Goal: Information Seeking & Learning: Learn about a topic

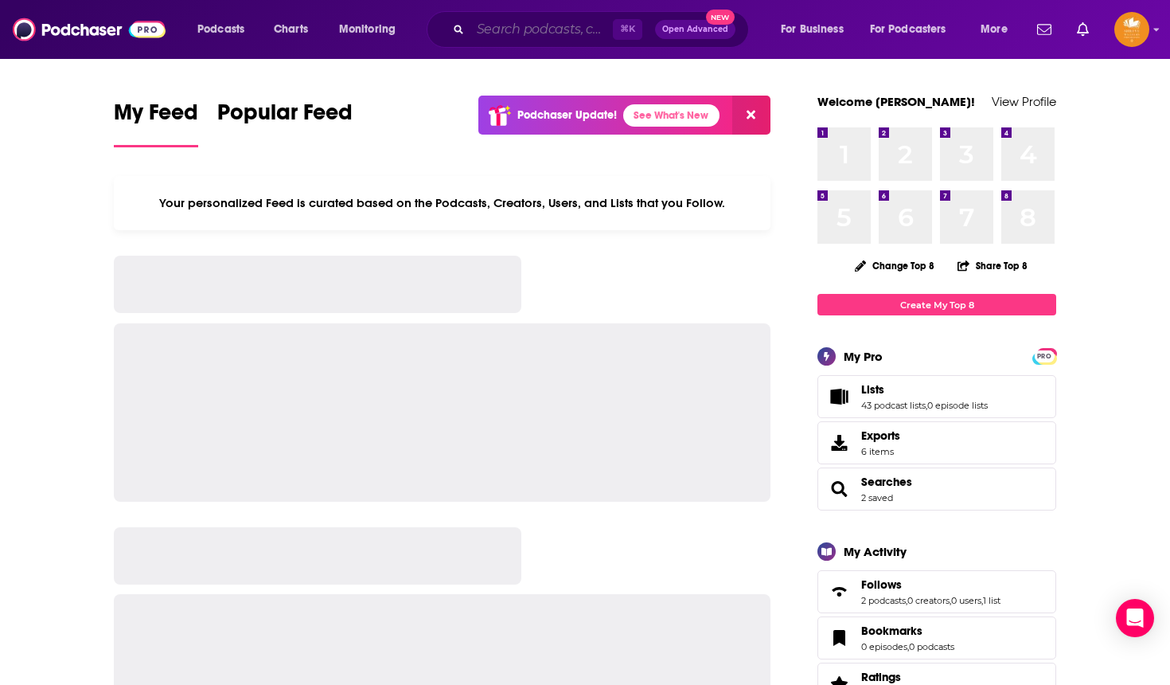
click at [479, 32] on input "Search podcasts, credits, & more..." at bounding box center [542, 29] width 143 height 25
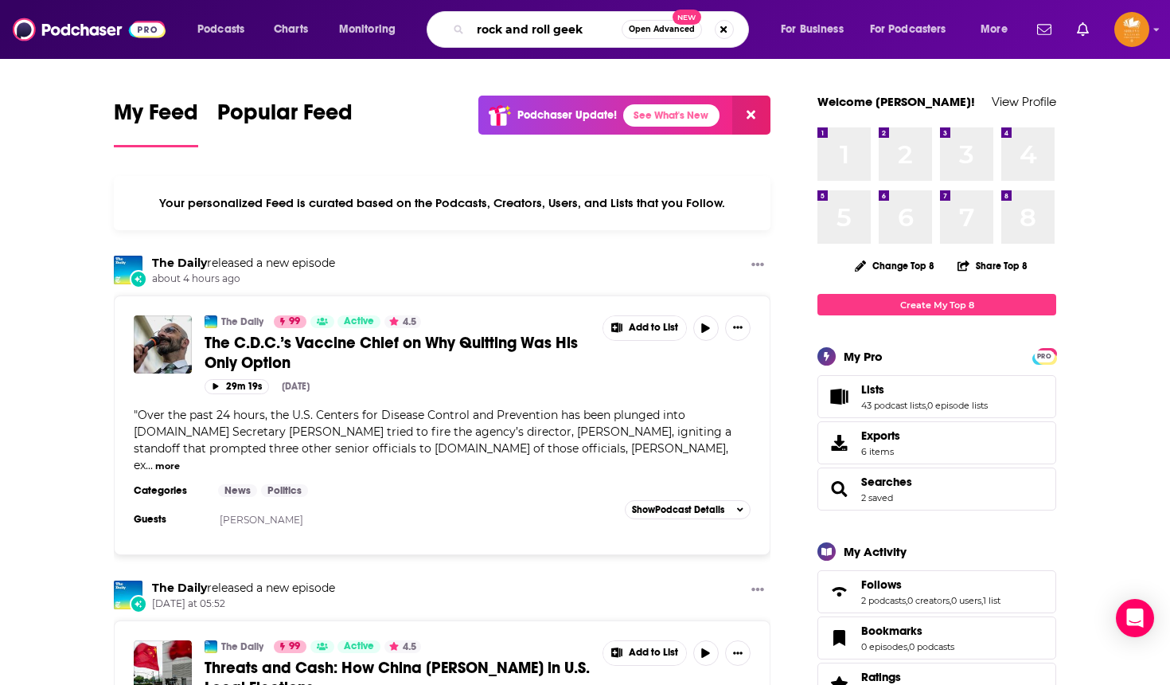
type input "rock and roll geek"
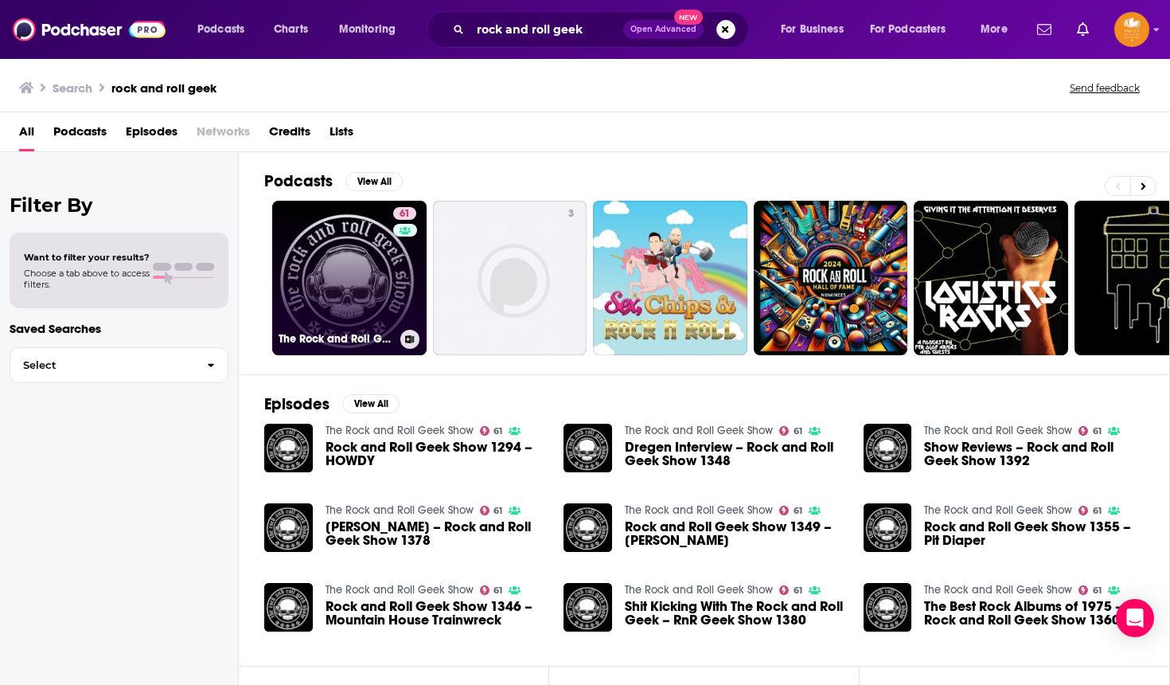
click at [350, 239] on link "61 The Rock and Roll Geek Show" at bounding box center [349, 278] width 154 height 154
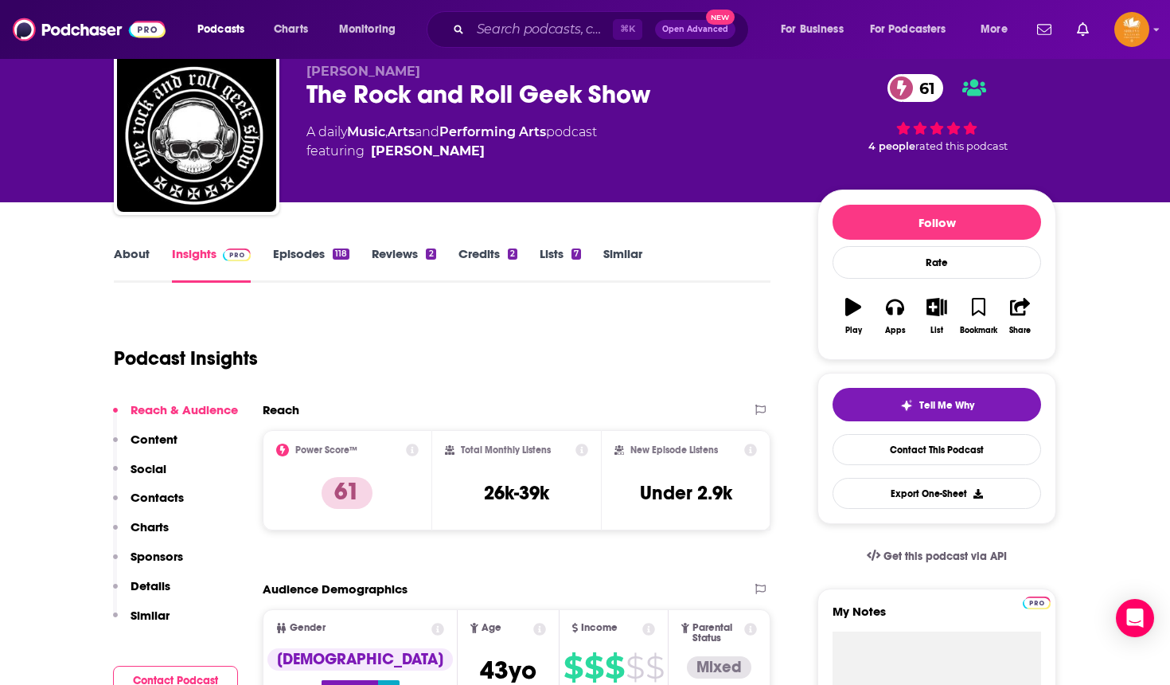
scroll to position [327, 0]
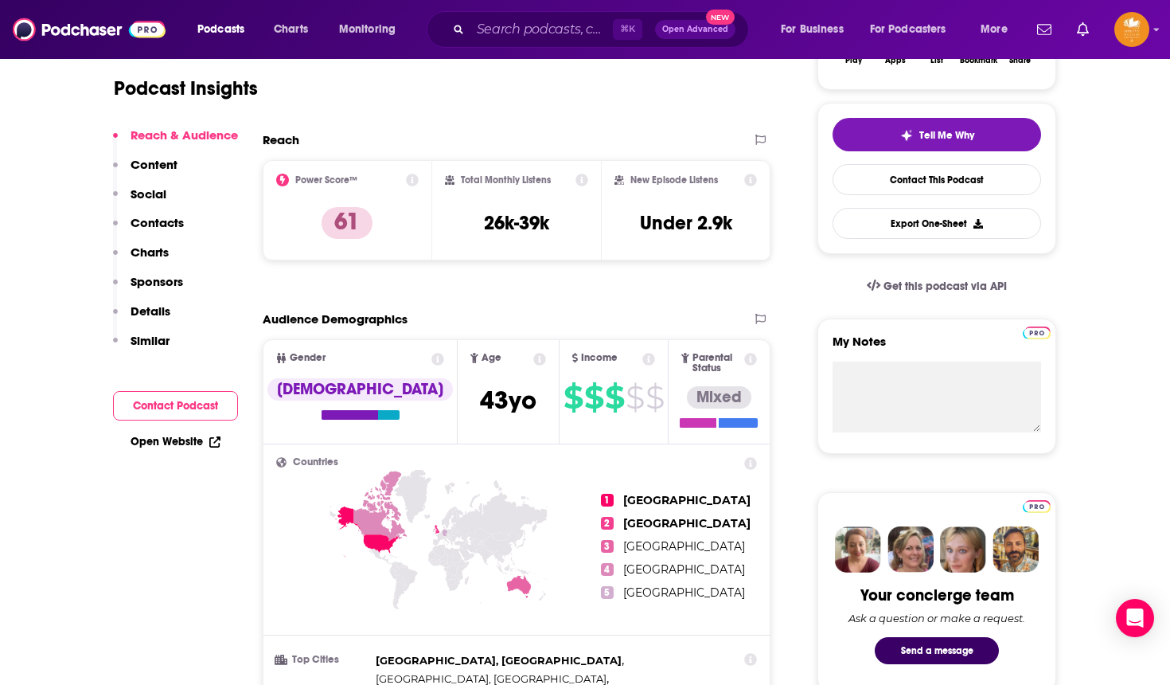
click at [164, 219] on p "Contacts" at bounding box center [157, 222] width 53 height 15
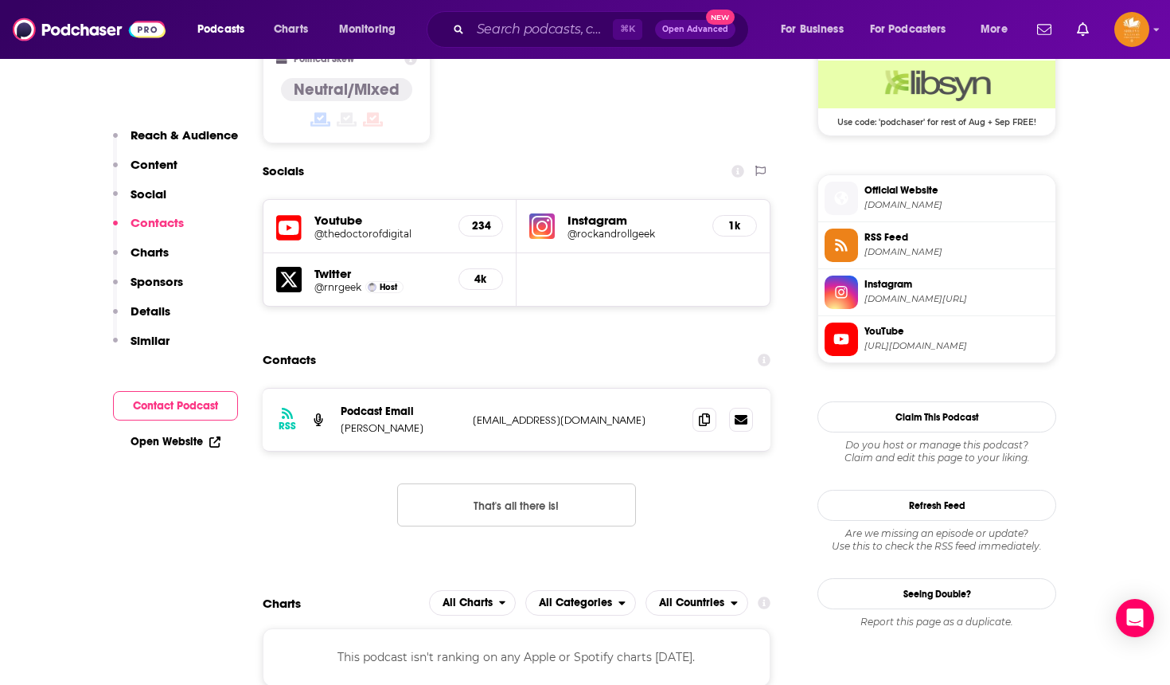
scroll to position [1347, 0]
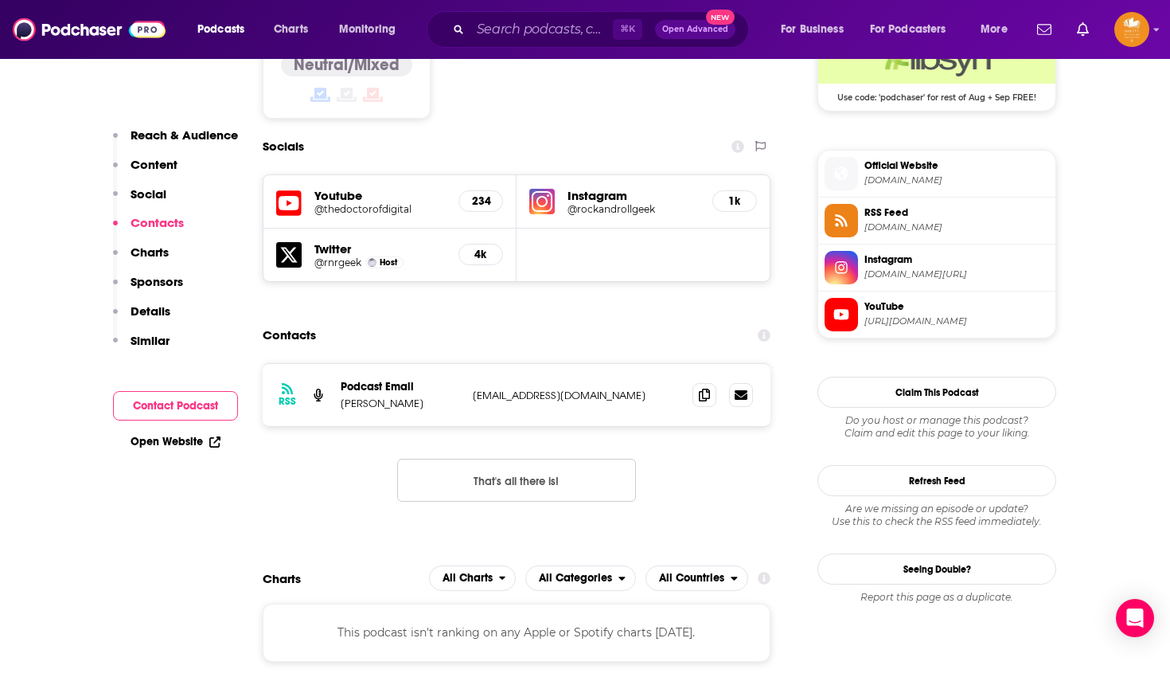
click at [170, 278] on p "Sponsors" at bounding box center [157, 281] width 53 height 15
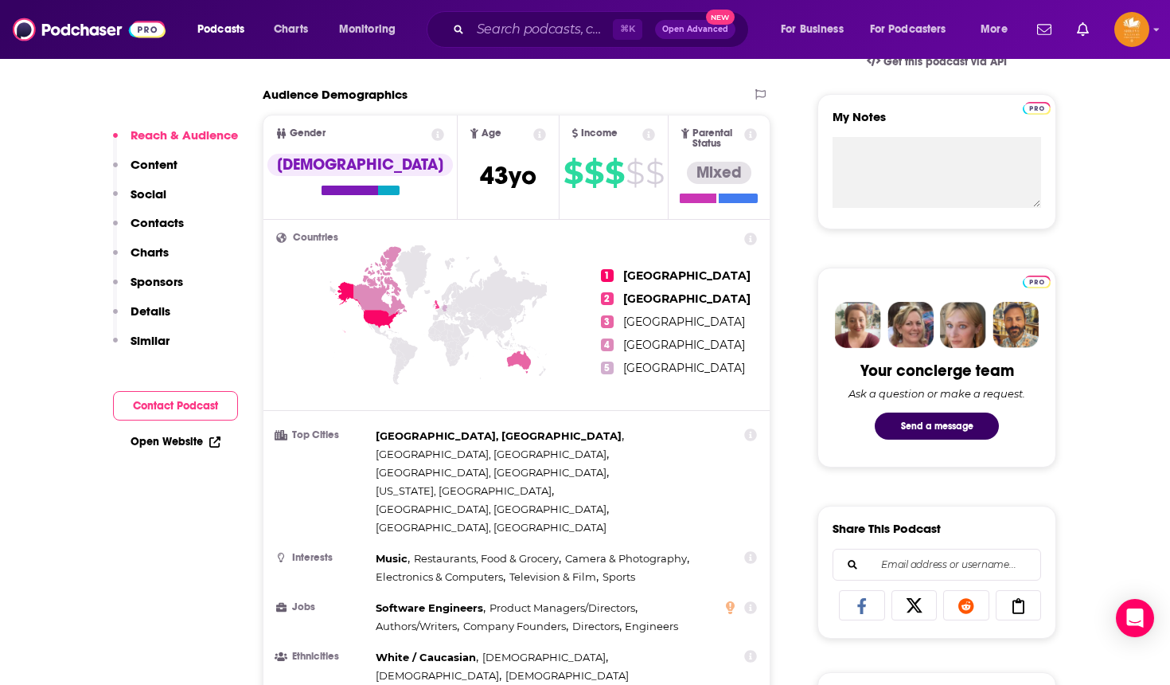
scroll to position [584, 0]
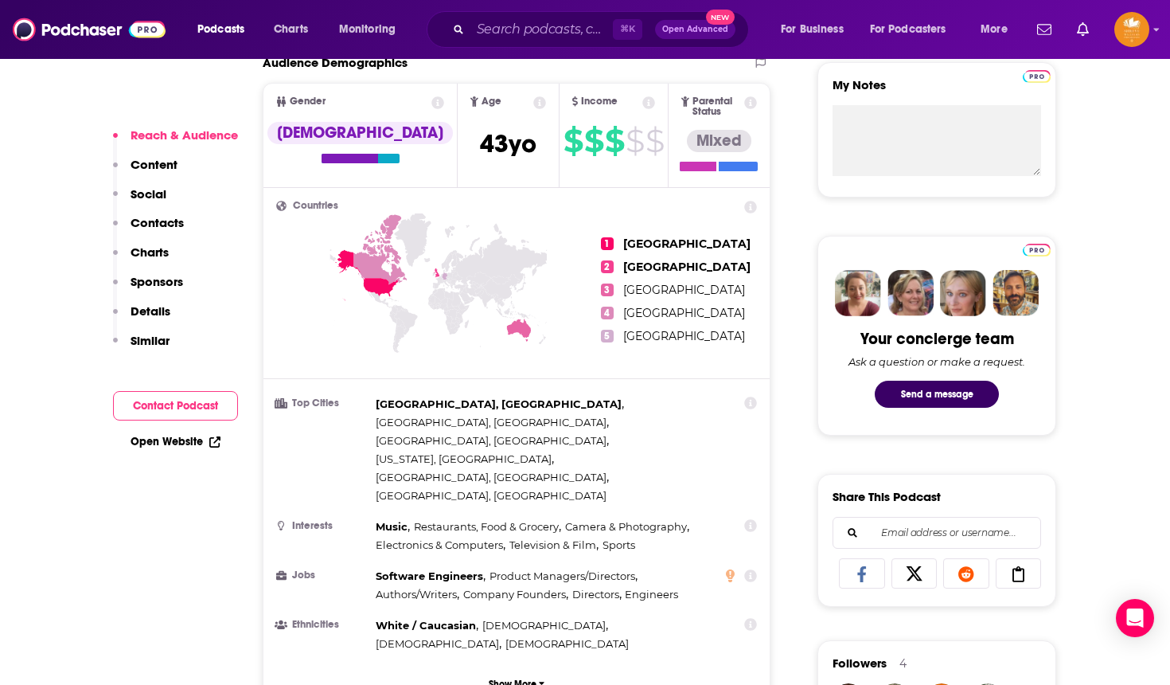
click at [158, 166] on p "Content" at bounding box center [154, 164] width 47 height 15
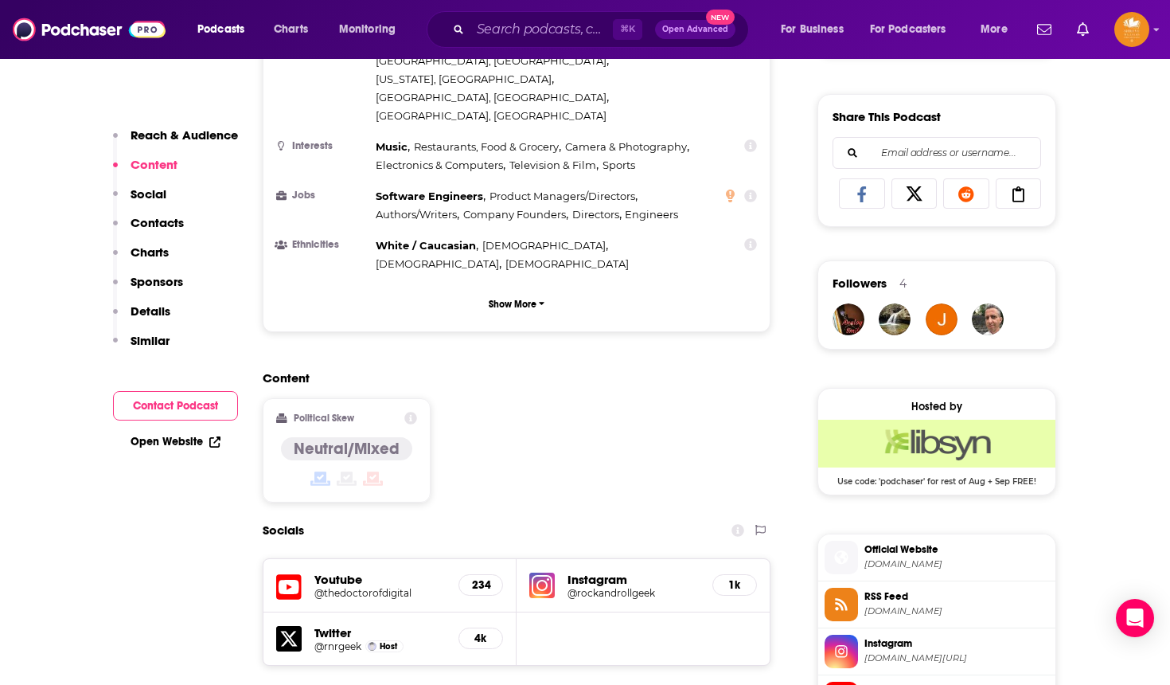
scroll to position [1013, 0]
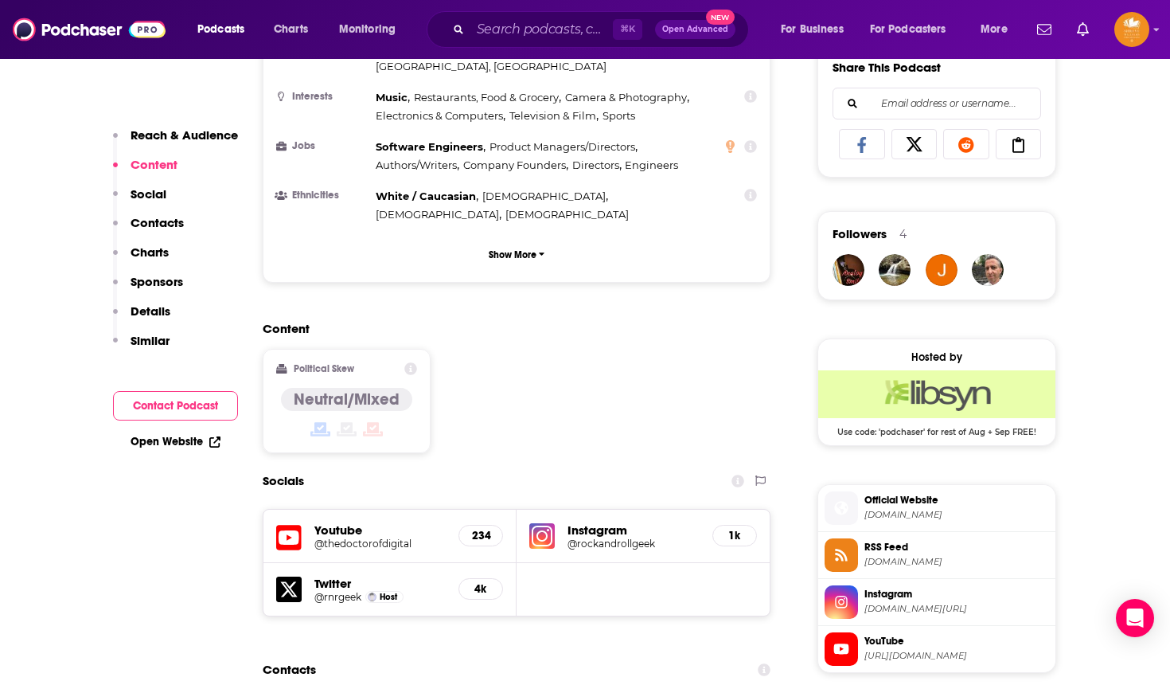
click at [589, 537] on h5 "@rockandrollgeek" at bounding box center [634, 543] width 132 height 12
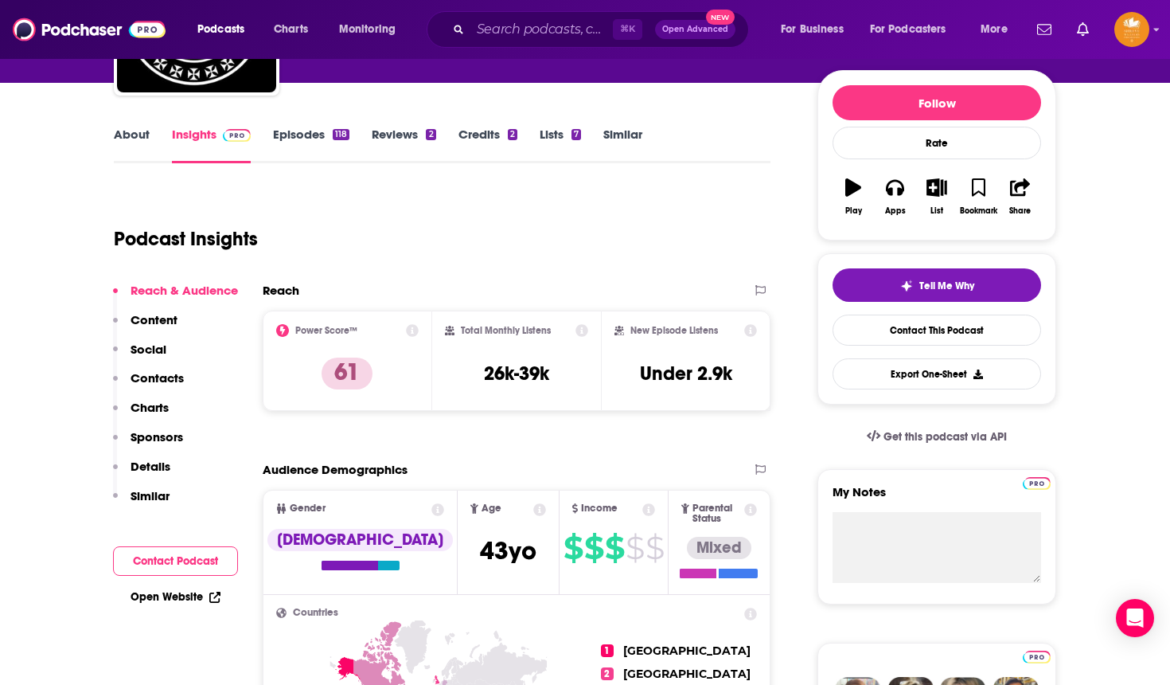
scroll to position [178, 0]
